Goal: Navigation & Orientation: Find specific page/section

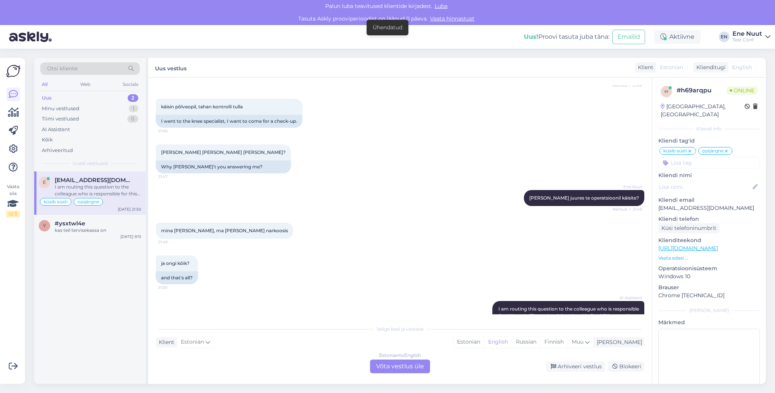
scroll to position [729, 0]
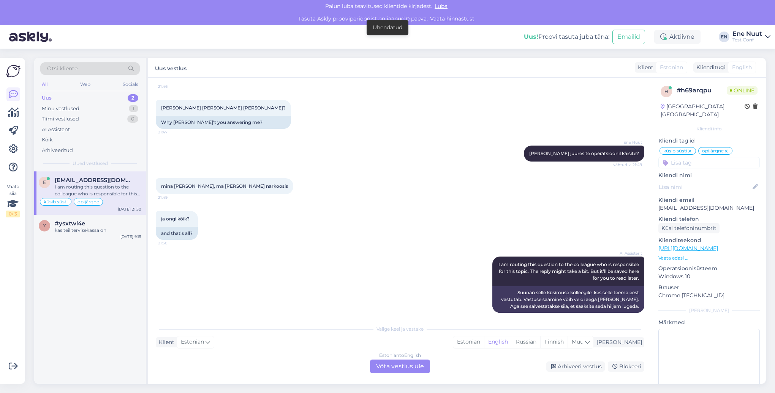
click at [395, 363] on div "Estonian to English Võta vestlus üle" at bounding box center [400, 366] width 60 height 14
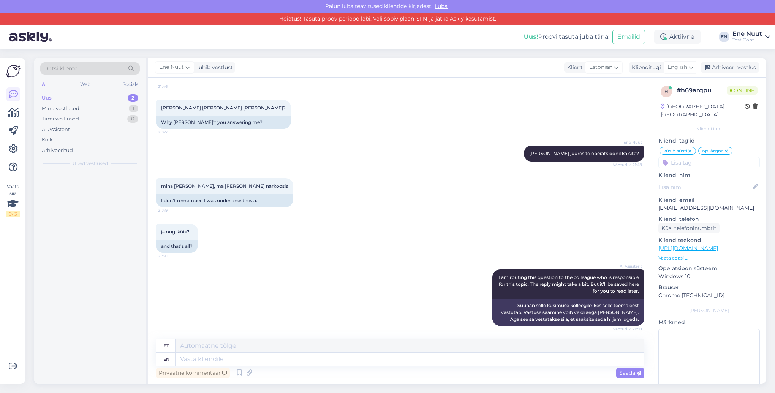
scroll to position [723, 0]
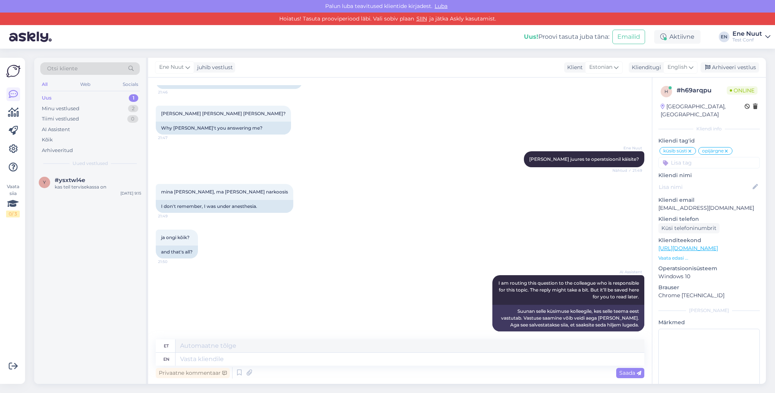
click at [746, 38] on div "Test Conf" at bounding box center [747, 40] width 30 height 6
click at [430, 46] on div "Uus! Proovi tasuta juba täna: Emailid Aktiivne EN Ene Nuut Test Conf Test Conf …" at bounding box center [387, 37] width 775 height 24
click at [747, 39] on div "Test Conf" at bounding box center [747, 40] width 30 height 6
click at [699, 91] on div "Logi välja" at bounding box center [702, 90] width 135 height 14
